Goal: Task Accomplishment & Management: Use online tool/utility

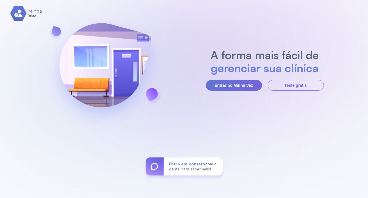
click at [237, 87] on button "Entrar no Minha Vez" at bounding box center [234, 85] width 56 height 11
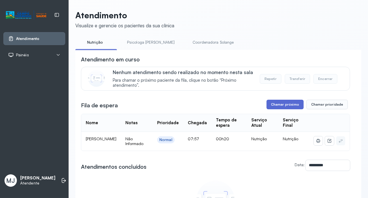
click at [269, 103] on button "Chamar próximo" at bounding box center [285, 105] width 37 height 10
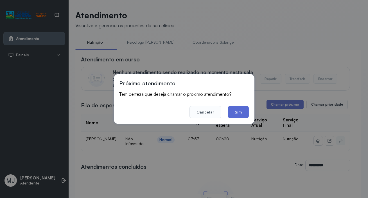
click at [239, 113] on button "Sim" at bounding box center [238, 112] width 21 height 12
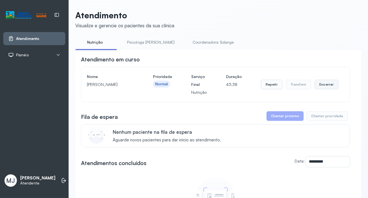
click at [320, 86] on button "Encerrar" at bounding box center [327, 85] width 24 height 10
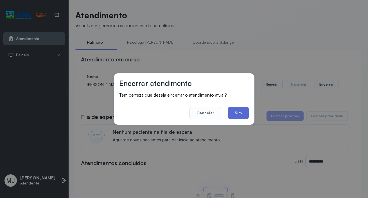
click at [241, 111] on button "Sim" at bounding box center [238, 113] width 21 height 12
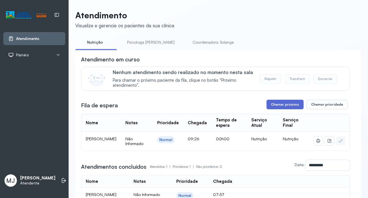
click at [287, 103] on button "Chamar próximo" at bounding box center [285, 105] width 37 height 10
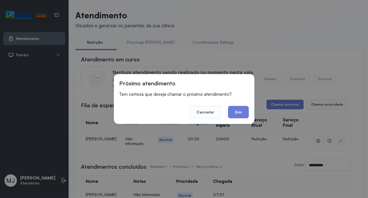
click at [241, 114] on button "Sim" at bounding box center [238, 112] width 21 height 12
